Goal: Find specific page/section: Find specific page/section

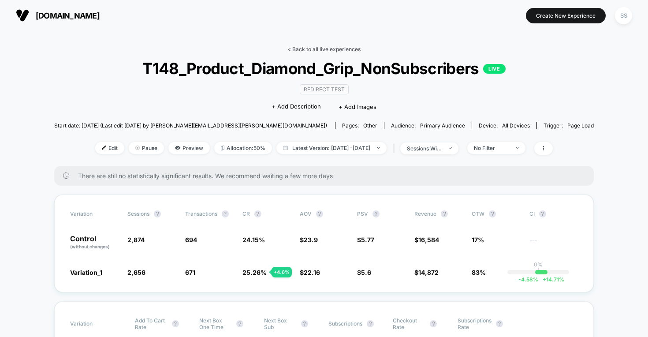
click at [310, 50] on link "< Back to all live experiences" at bounding box center [323, 49] width 73 height 7
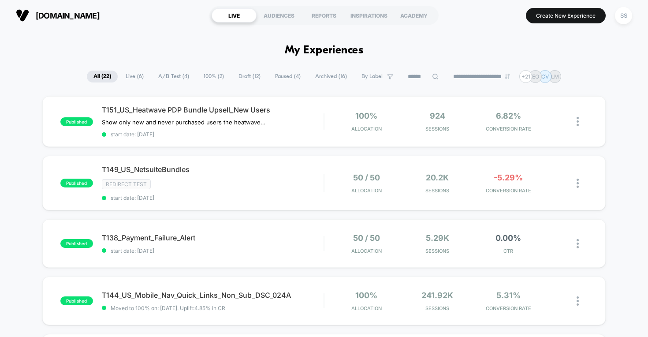
click at [253, 75] on span "Draft ( 12 )" at bounding box center [249, 77] width 35 height 12
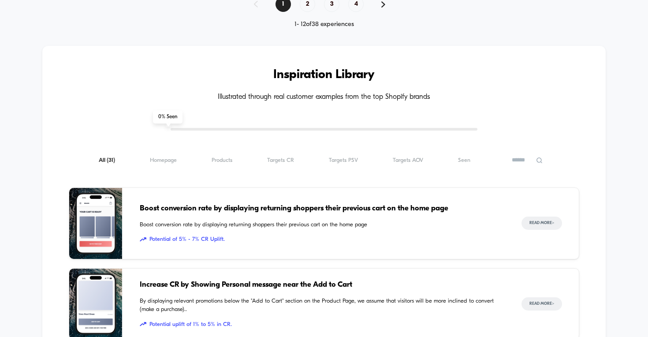
scroll to position [937, 0]
